Goal: Task Accomplishment & Management: Manage account settings

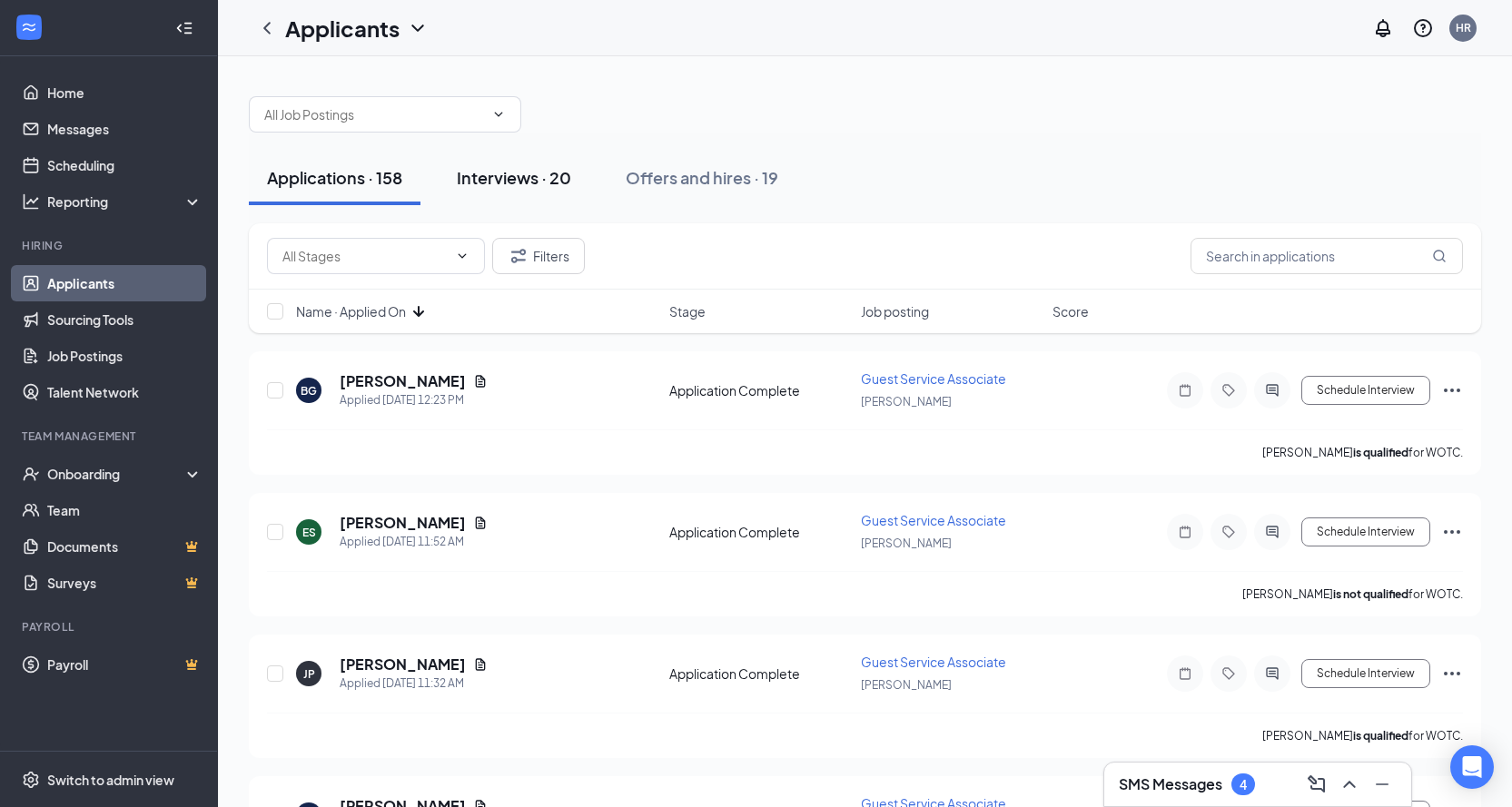
click at [495, 183] on div "Interviews · 20" at bounding box center [513, 177] width 114 height 23
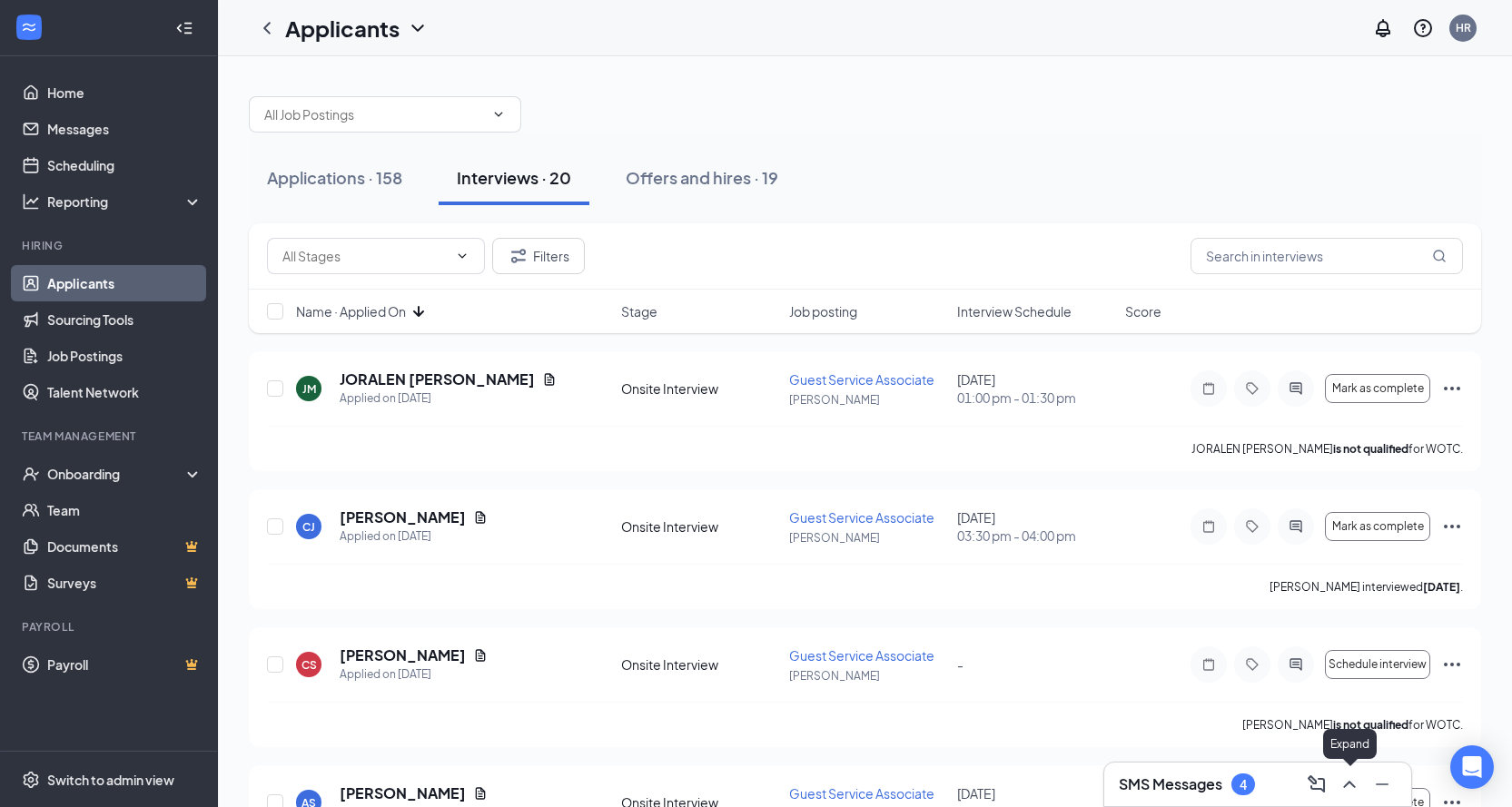
click at [1343, 786] on icon "ChevronUp" at bounding box center [1349, 783] width 12 height 7
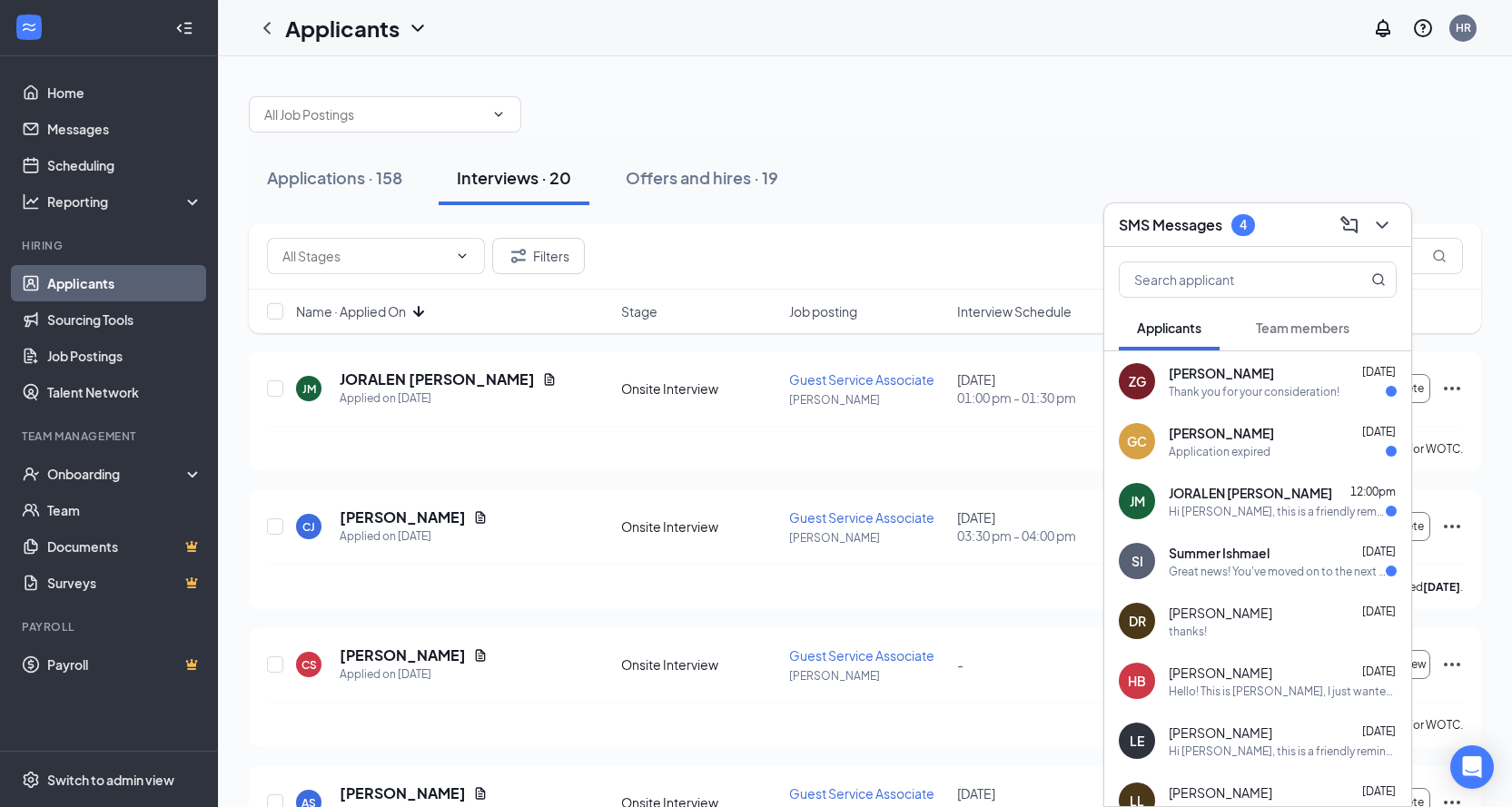
click at [1237, 510] on div "Hi [PERSON_NAME], this is a friendly reminder. Your meeting with European Wax C…" at bounding box center [1277, 512] width 217 height 16
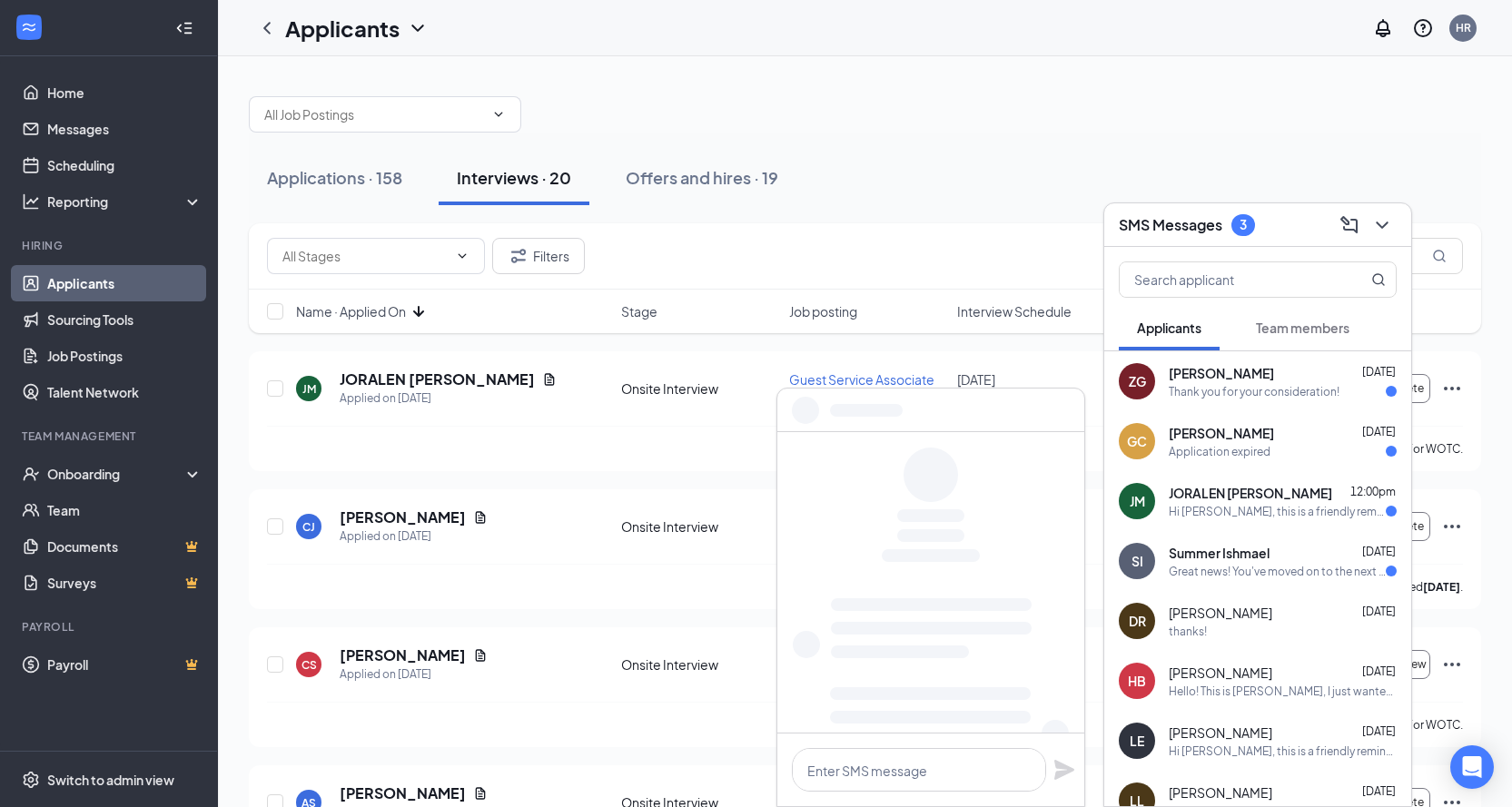
click at [1229, 556] on span "Summer Ishmael" at bounding box center [1219, 553] width 101 height 18
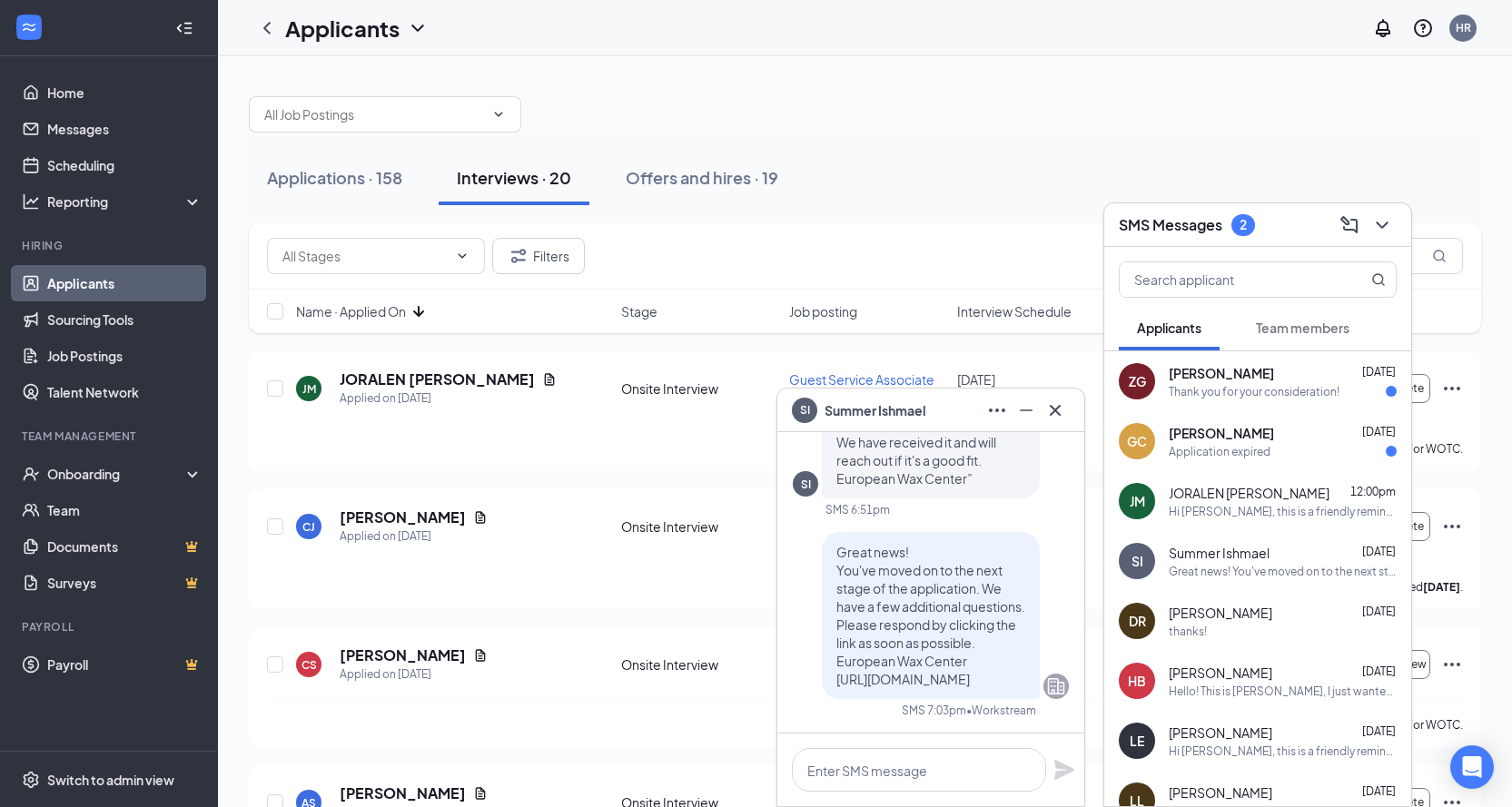
click at [1229, 390] on div "Thank you for your consideration!" at bounding box center [1254, 392] width 171 height 16
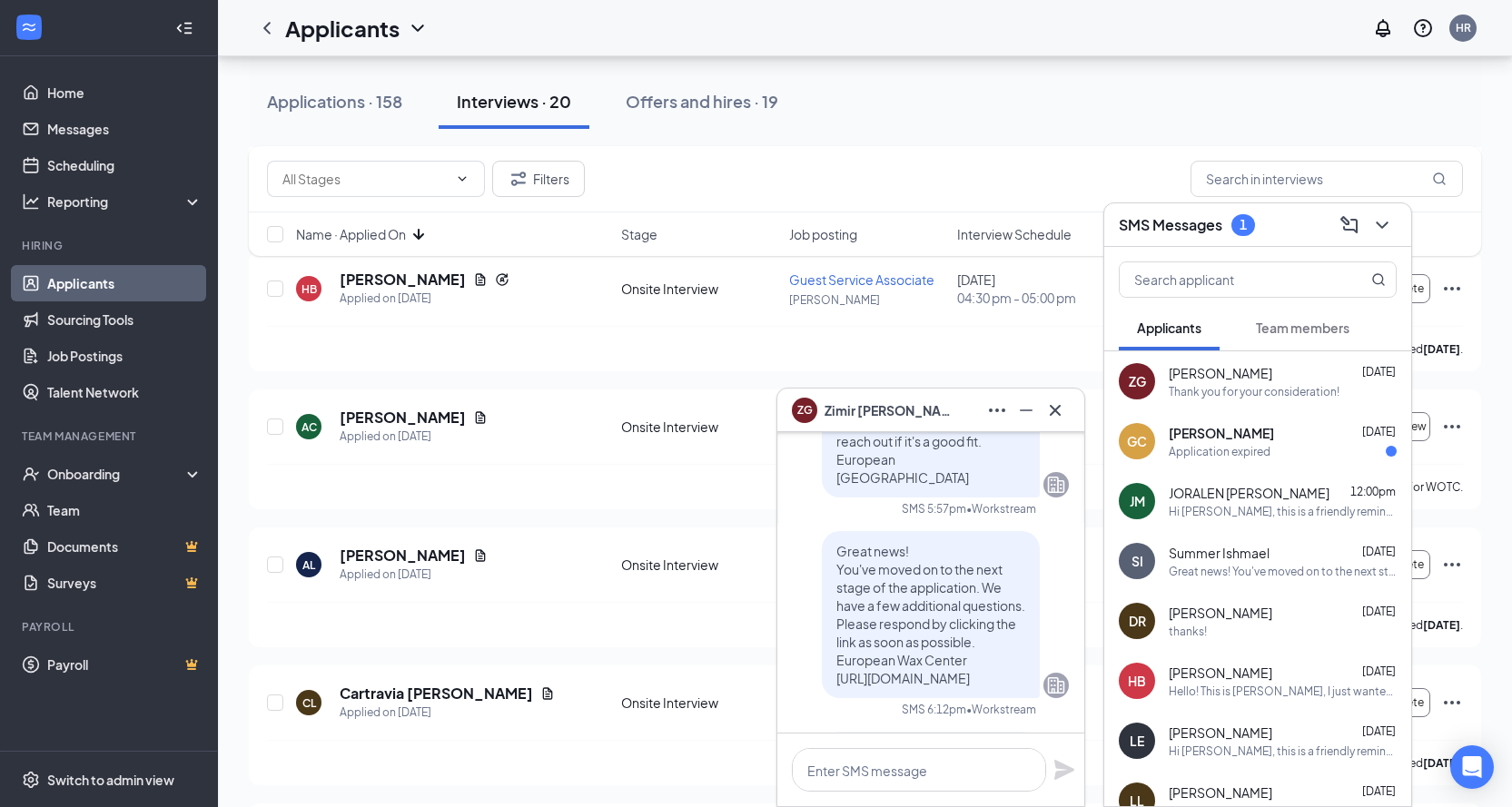
scroll to position [-182, 0]
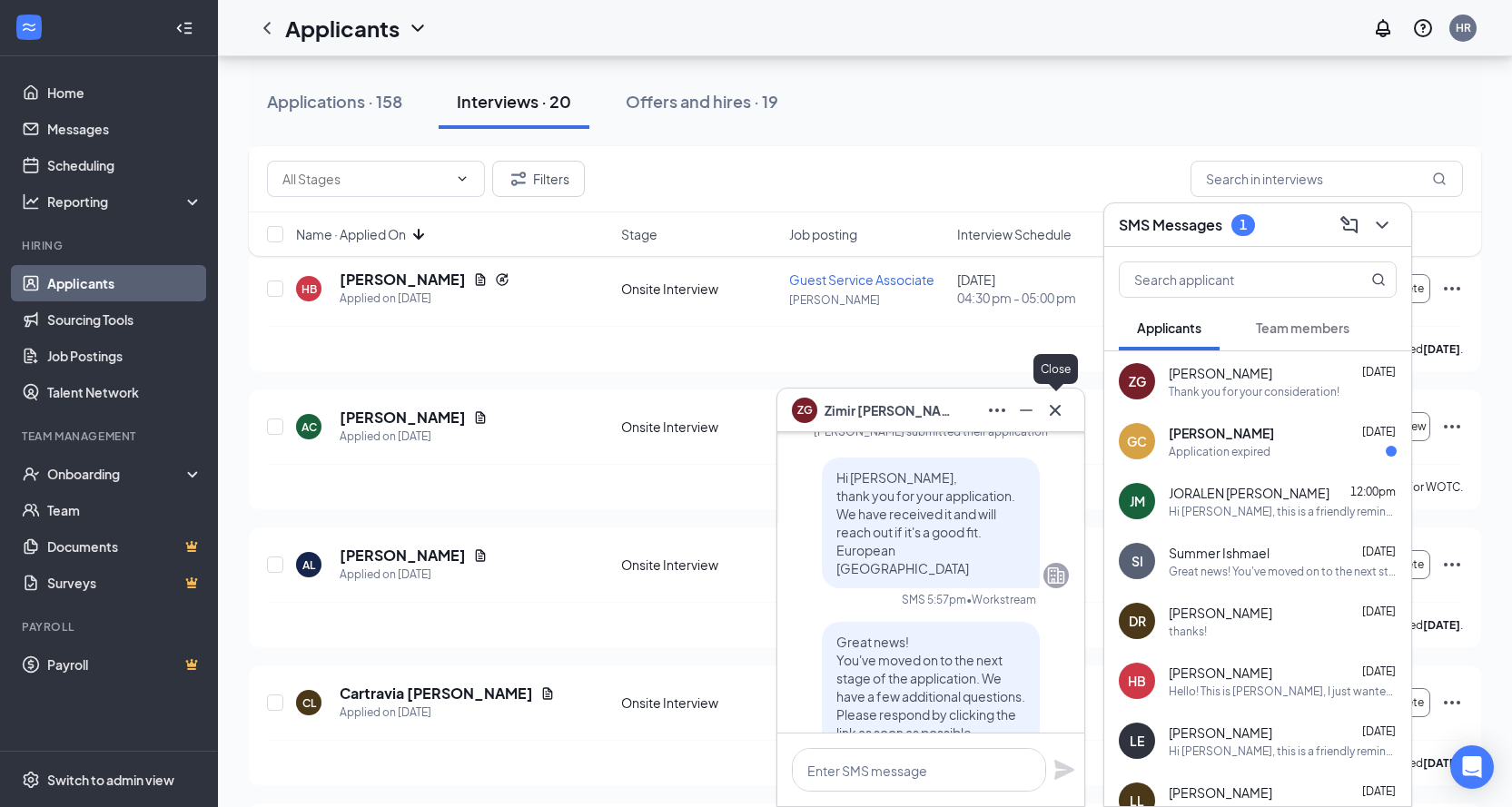
click at [1059, 417] on icon "Cross" at bounding box center [1055, 410] width 22 height 22
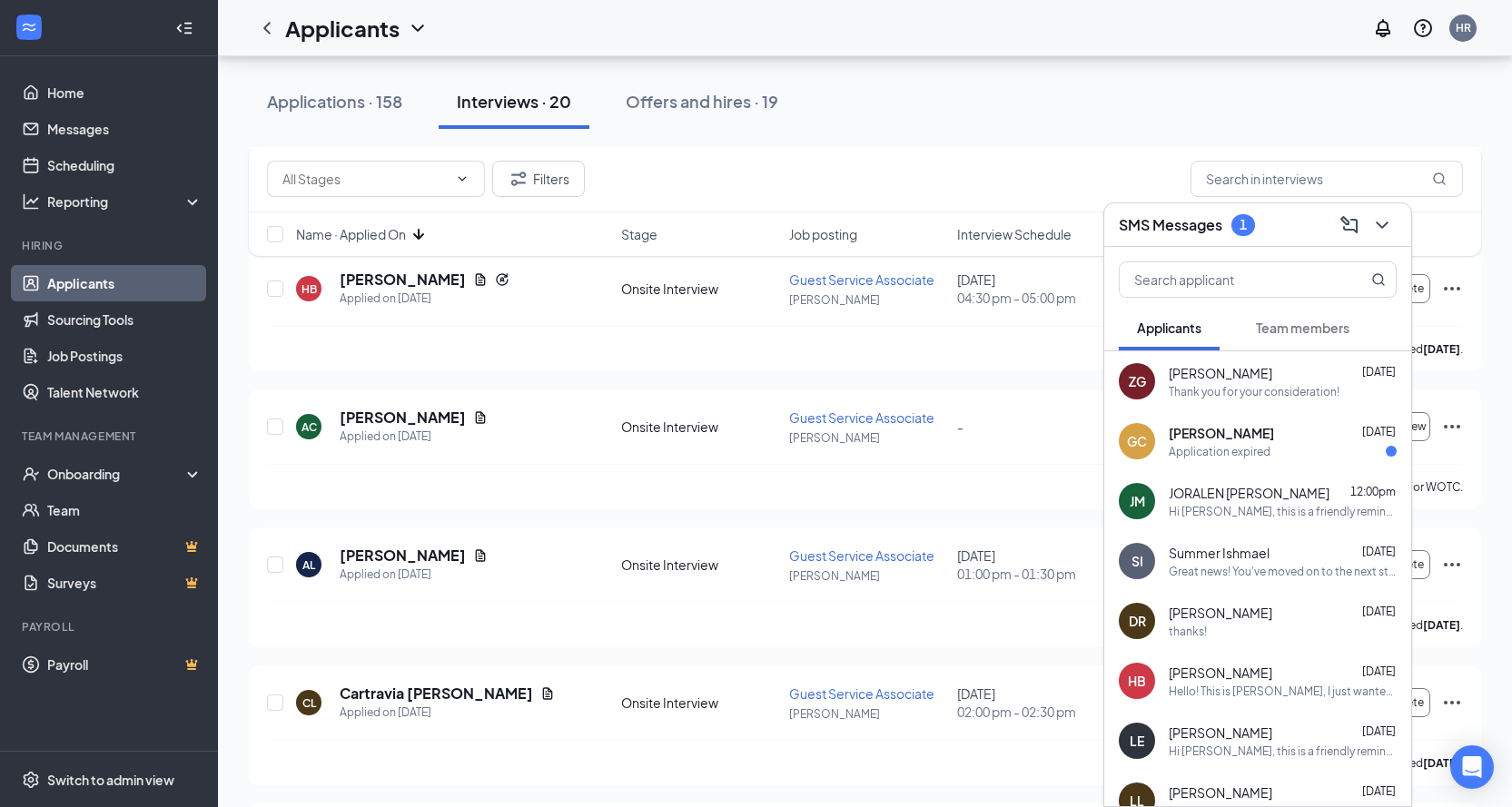
click at [1195, 439] on span "[PERSON_NAME]" at bounding box center [1221, 433] width 105 height 18
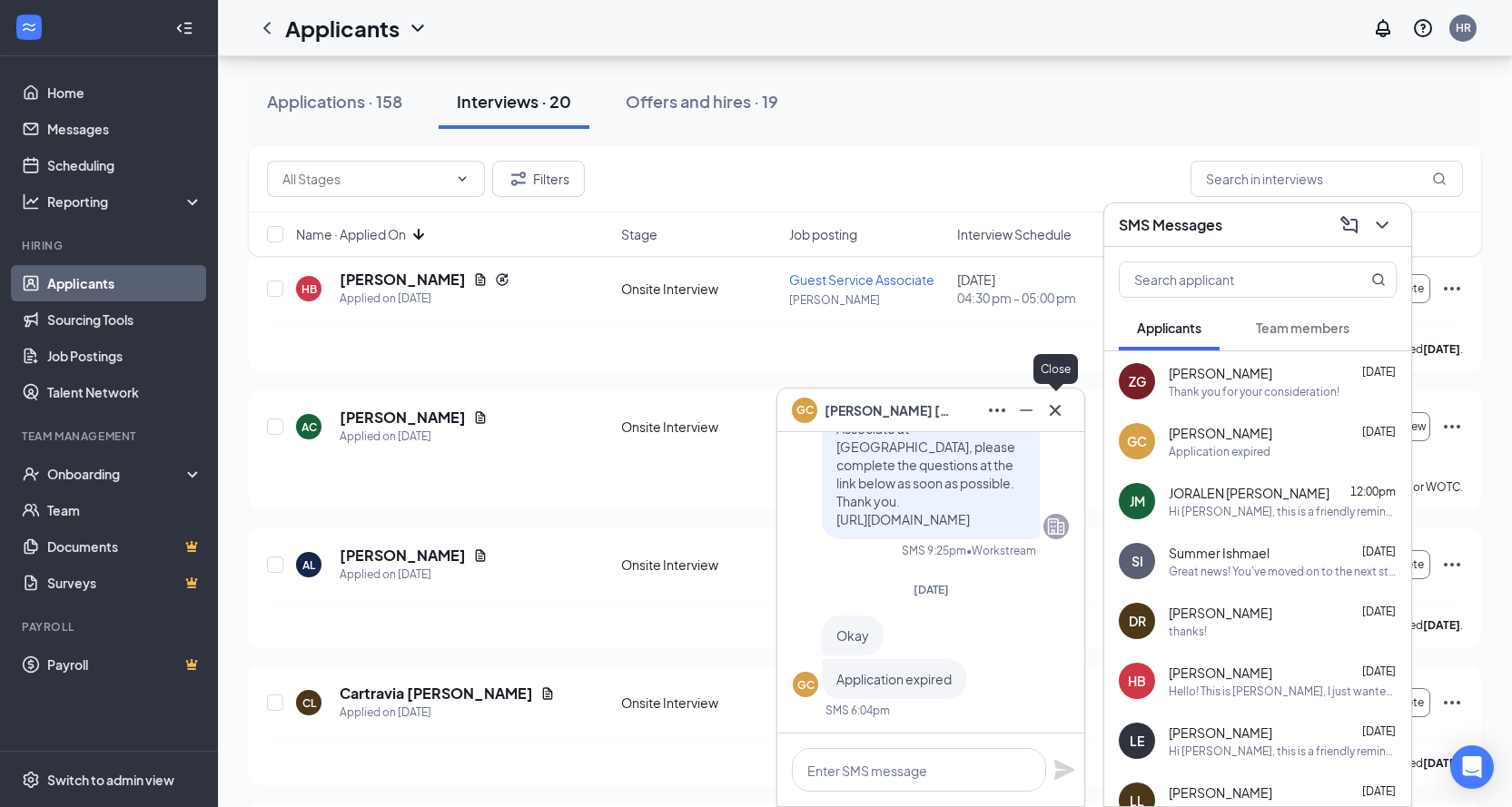
click at [1051, 417] on icon "Cross" at bounding box center [1055, 410] width 22 height 22
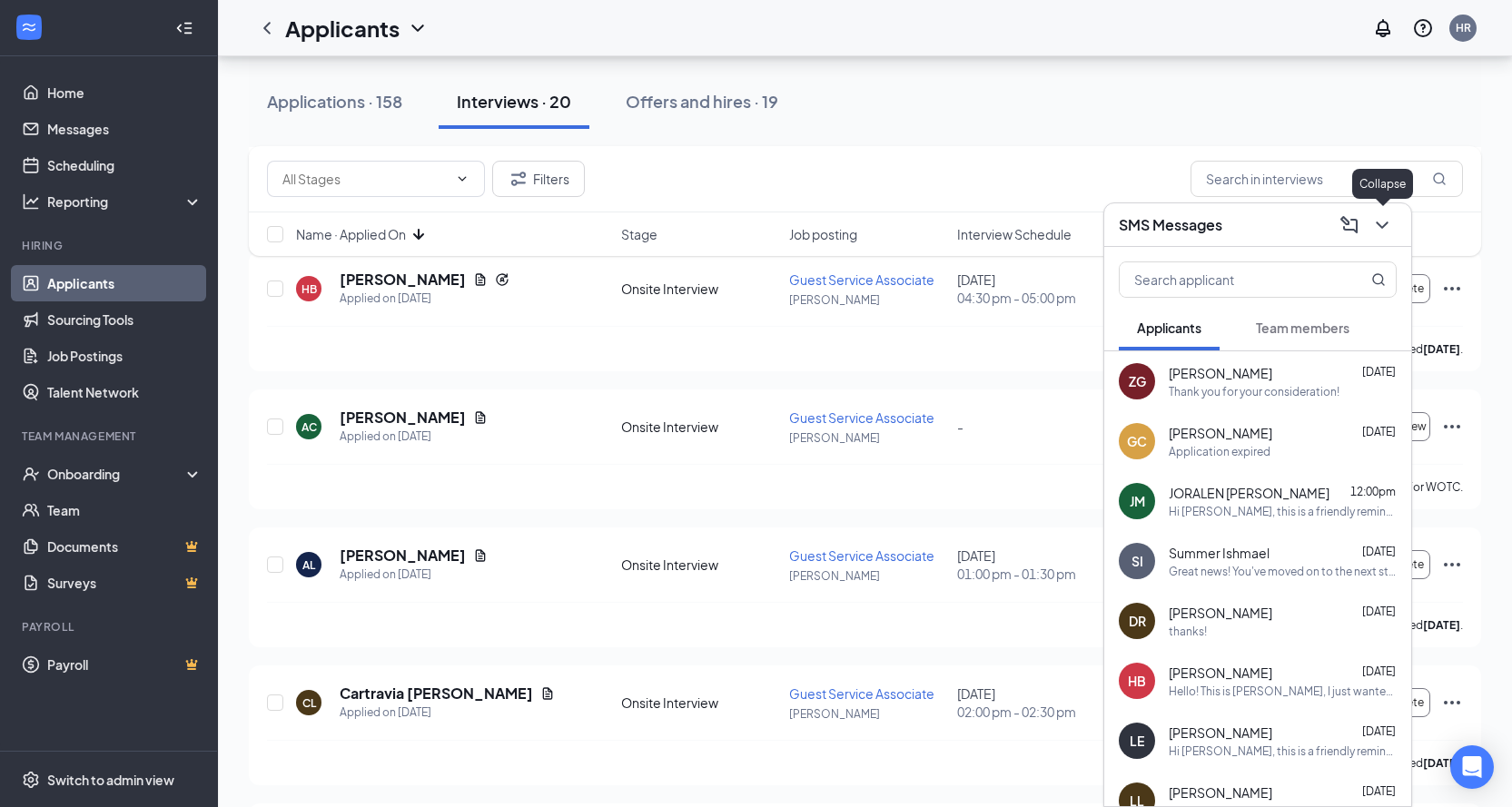
click at [1384, 229] on icon "ChevronDown" at bounding box center [1382, 225] width 22 height 22
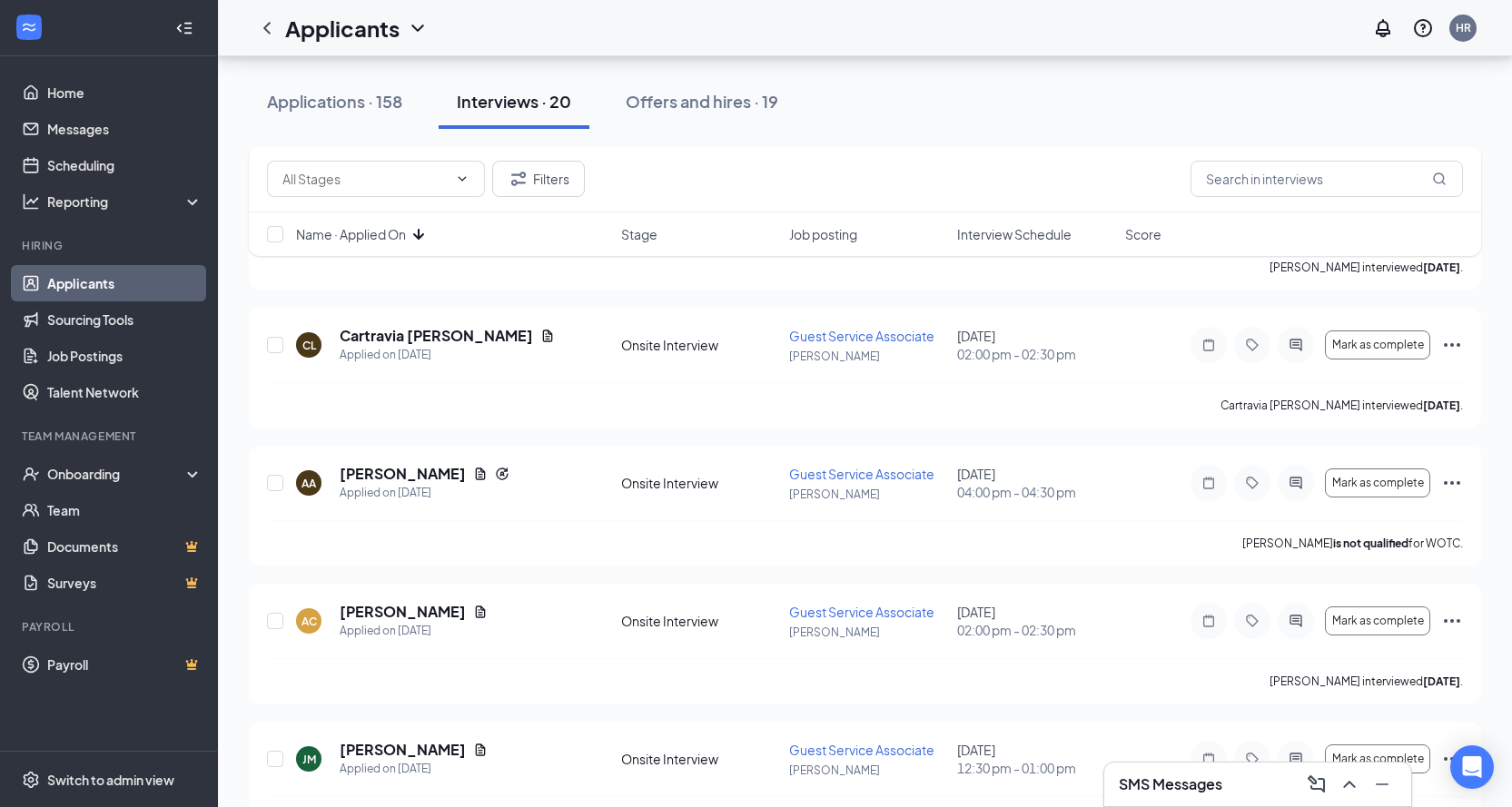
scroll to position [1290, 0]
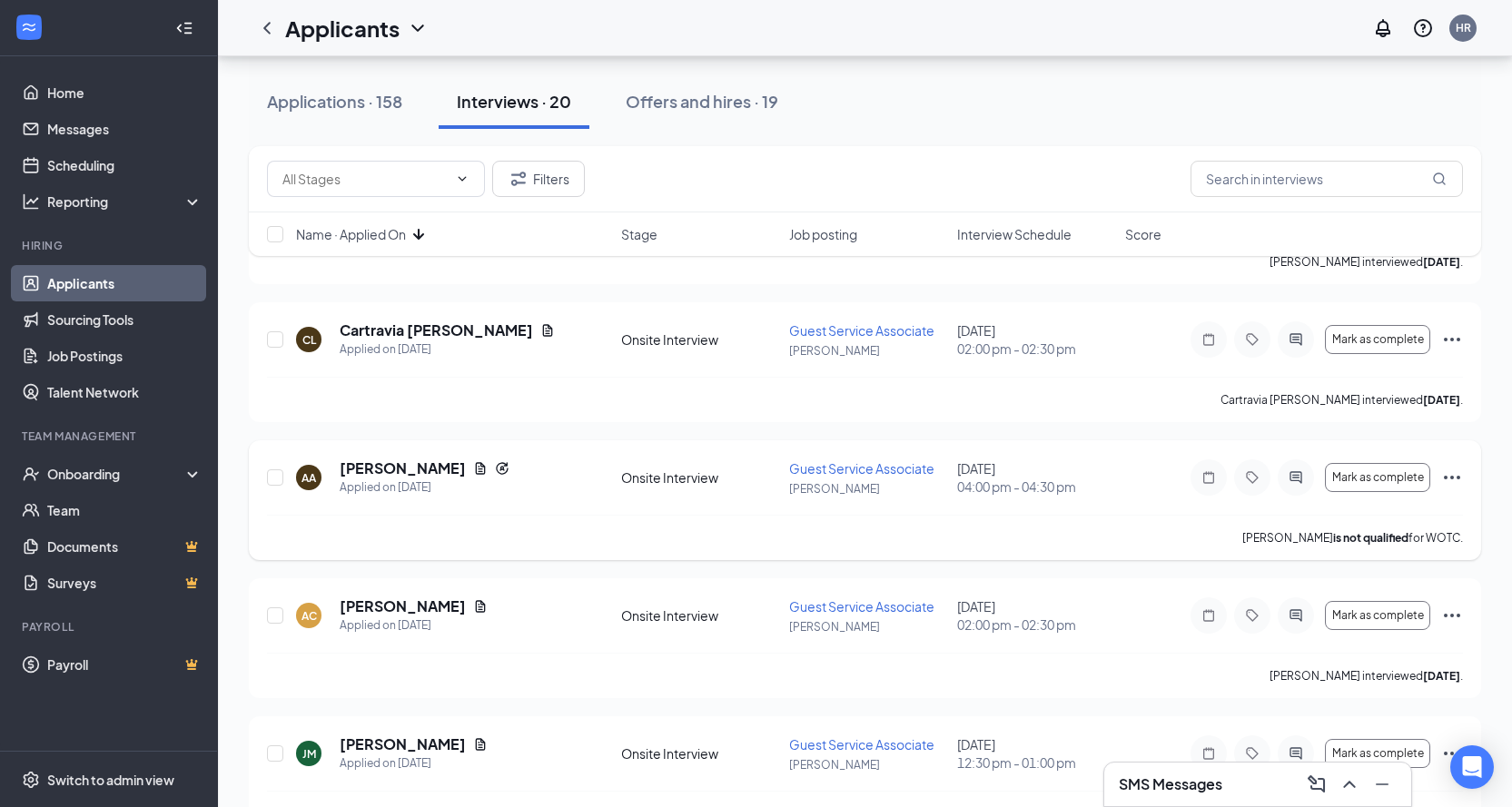
click at [1455, 469] on icon "Ellipses" at bounding box center [1451, 477] width 22 height 22
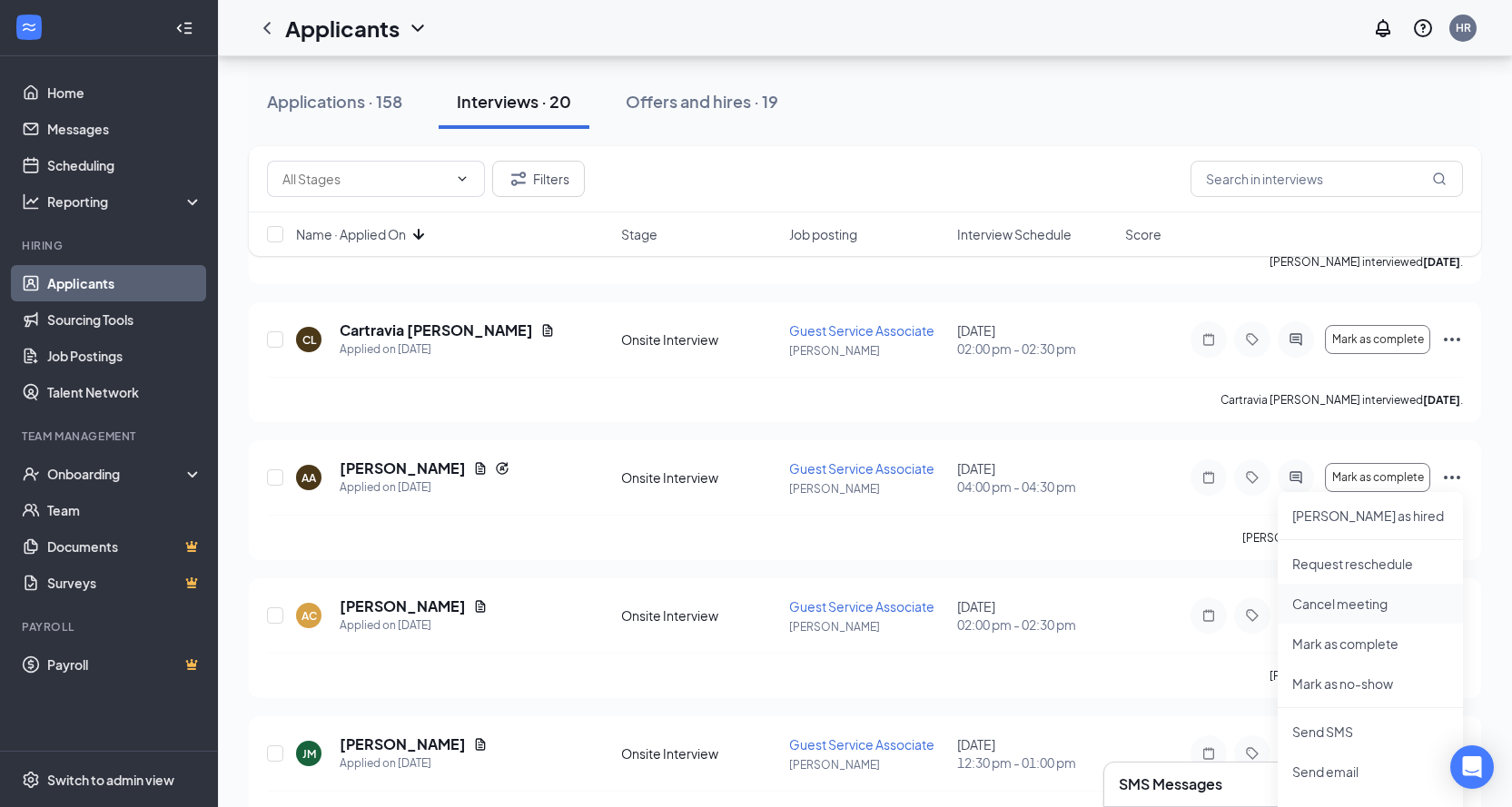
click at [1356, 601] on p "Cancel meeting" at bounding box center [1369, 604] width 156 height 18
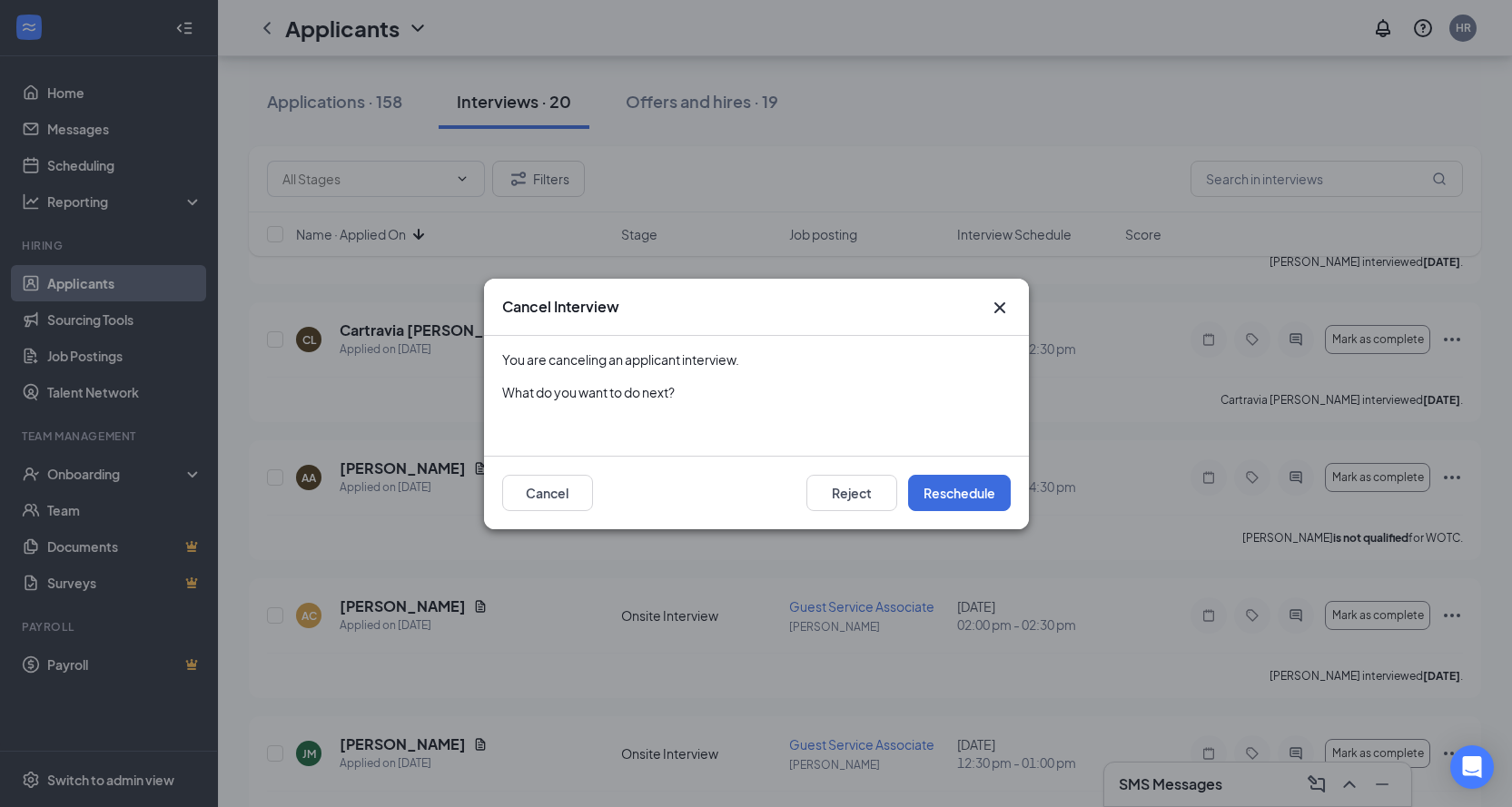
click at [1000, 308] on icon "Cross" at bounding box center [998, 307] width 11 height 11
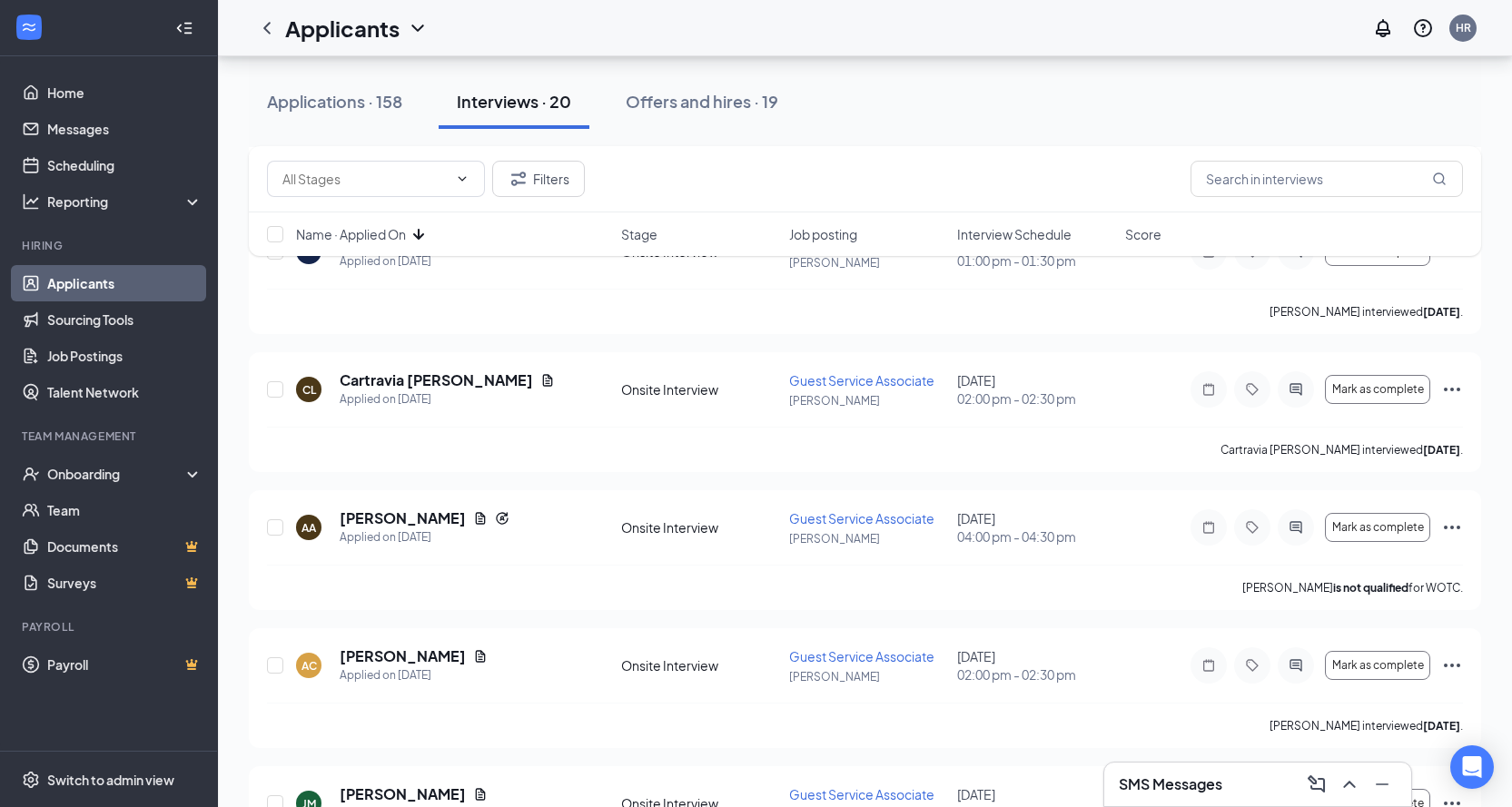
scroll to position [0, 0]
